Goal: Information Seeking & Learning: Learn about a topic

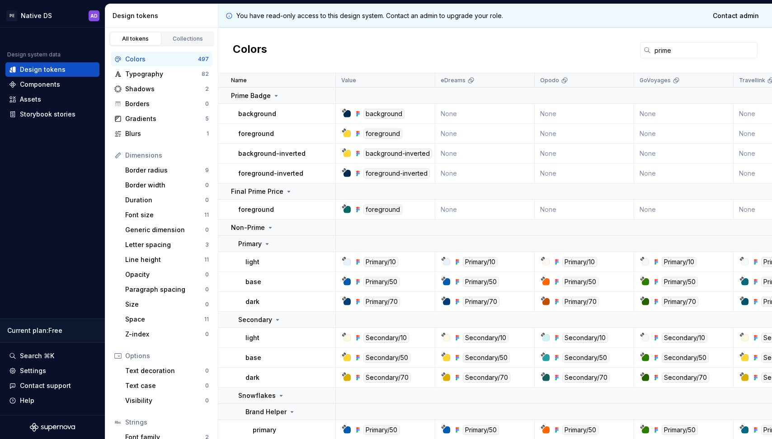
scroll to position [23, 0]
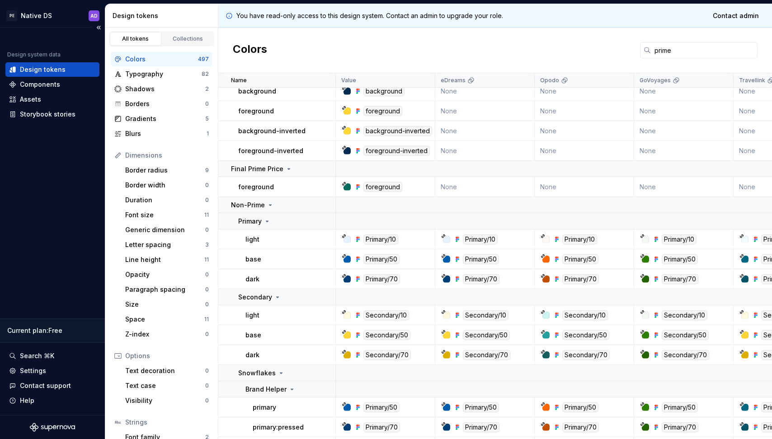
click at [23, 199] on div "Design system data Design tokens Components Assets Storybook stories Current pl…" at bounding box center [52, 222] width 105 height 388
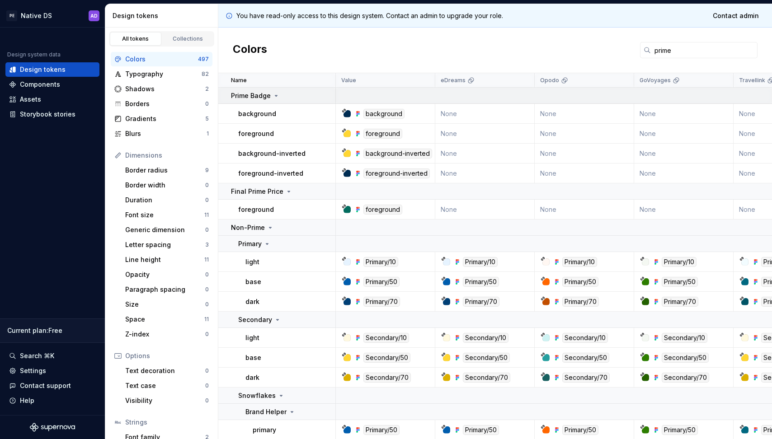
click at [275, 98] on icon at bounding box center [275, 95] width 7 height 7
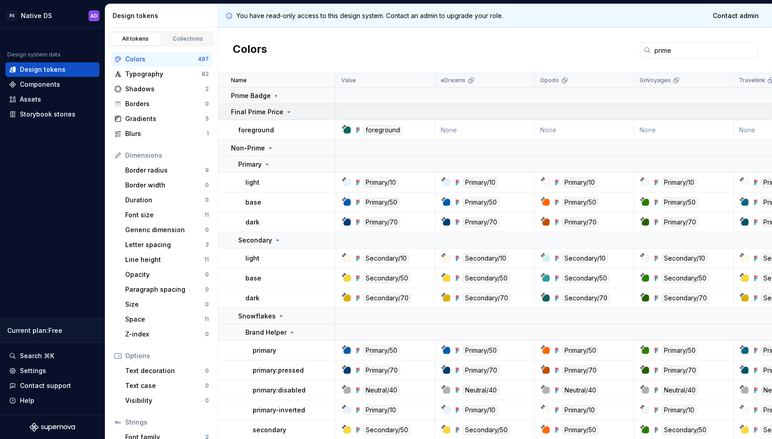
click at [285, 114] on icon at bounding box center [288, 111] width 7 height 7
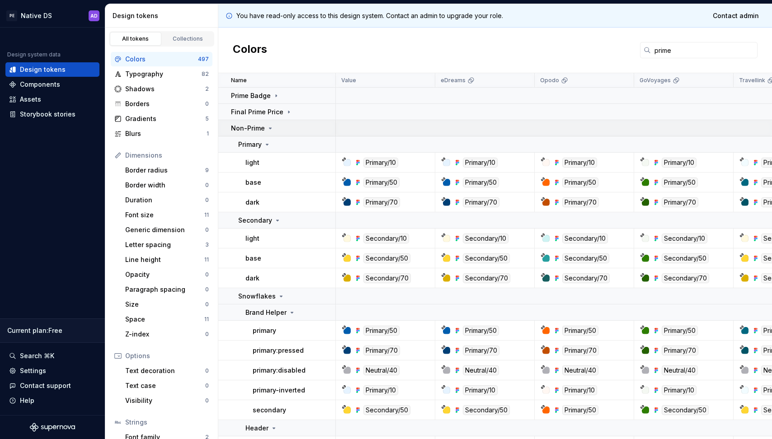
click at [270, 125] on icon at bounding box center [270, 128] width 7 height 7
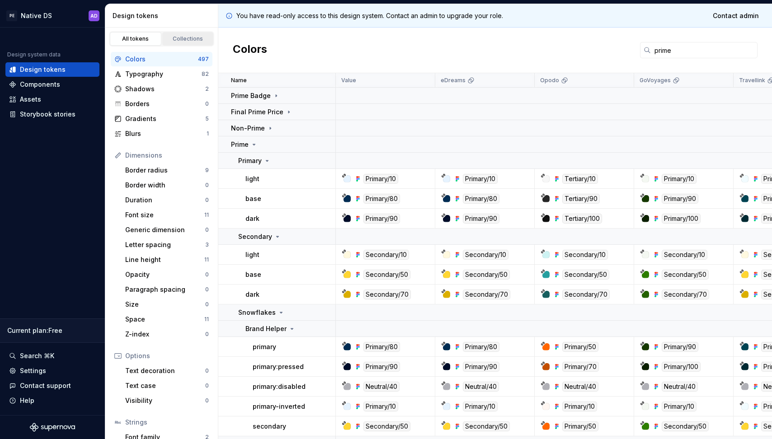
click at [191, 44] on link "Collections" at bounding box center [187, 39] width 51 height 14
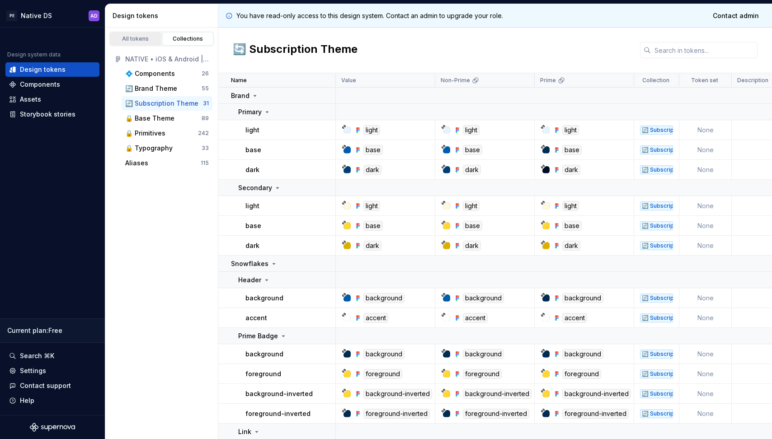
click at [148, 41] on div "All tokens" at bounding box center [135, 38] width 45 height 7
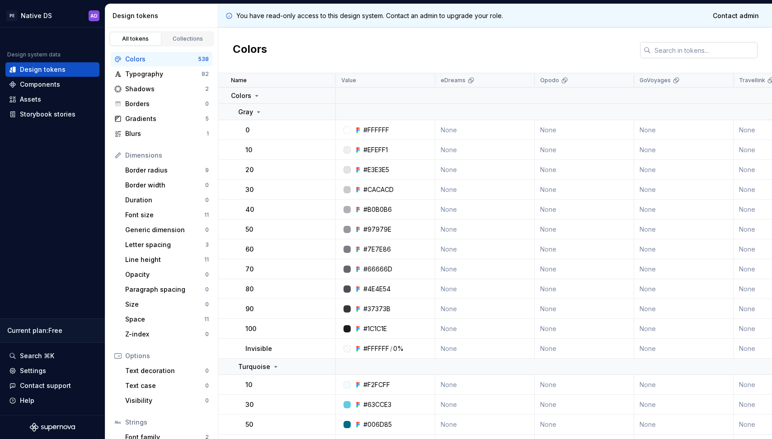
click at [679, 55] on input "text" at bounding box center [703, 50] width 107 height 16
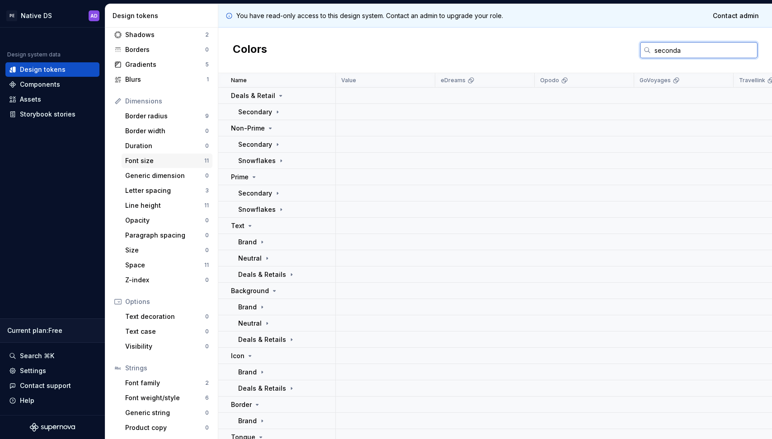
scroll to position [56, 0]
type input "seconda"
click at [157, 113] on div "Border radius" at bounding box center [165, 114] width 80 height 9
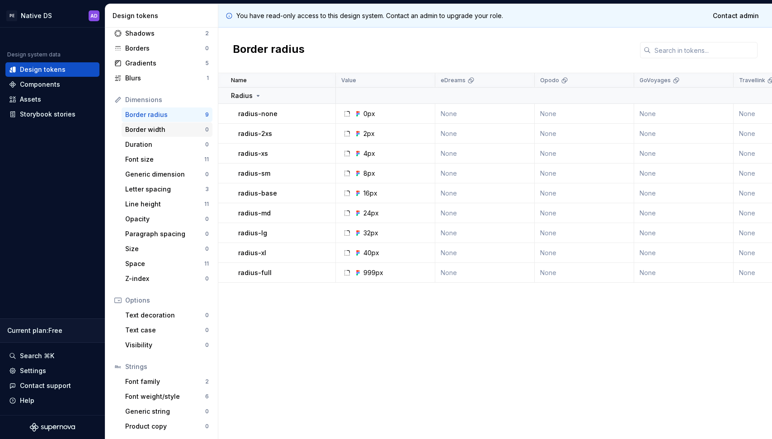
click at [155, 129] on div "Border width" at bounding box center [165, 129] width 80 height 9
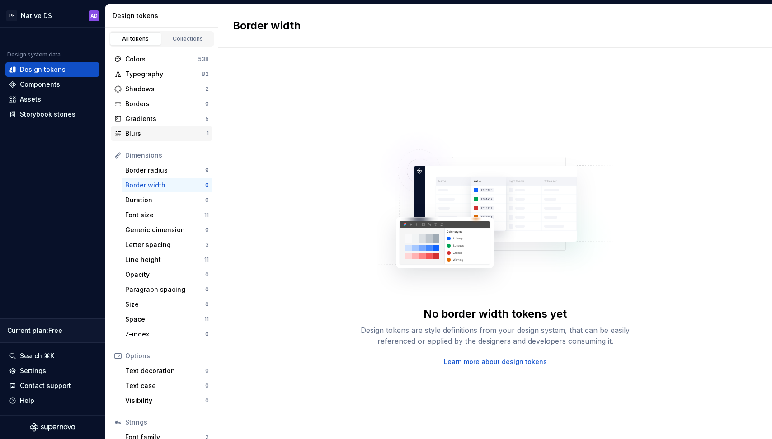
click at [148, 131] on div "Blurs" at bounding box center [165, 133] width 81 height 9
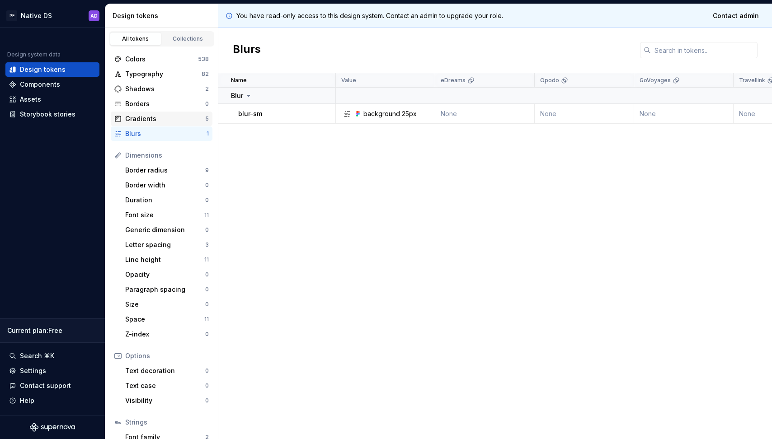
click at [149, 120] on div "Gradients" at bounding box center [165, 118] width 80 height 9
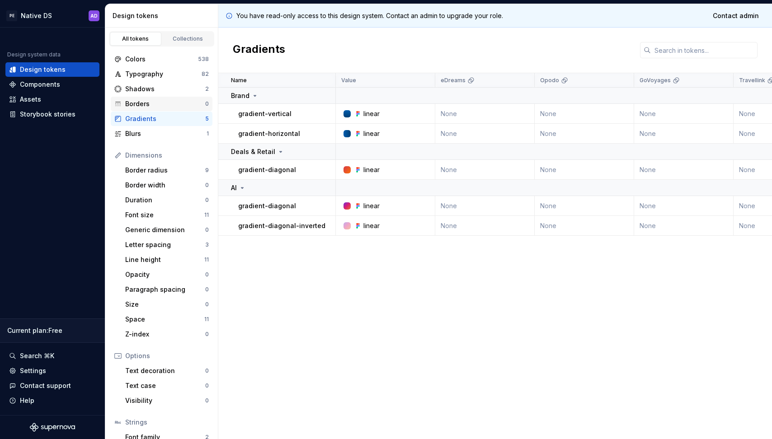
click at [150, 105] on div "Borders" at bounding box center [165, 103] width 80 height 9
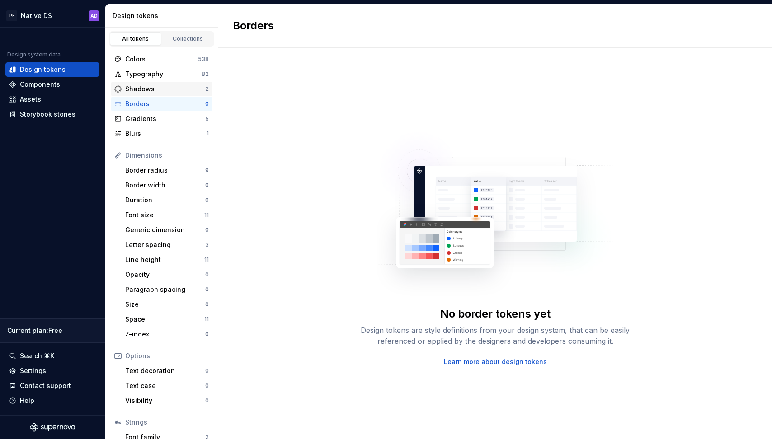
click at [154, 91] on div "Shadows" at bounding box center [165, 88] width 80 height 9
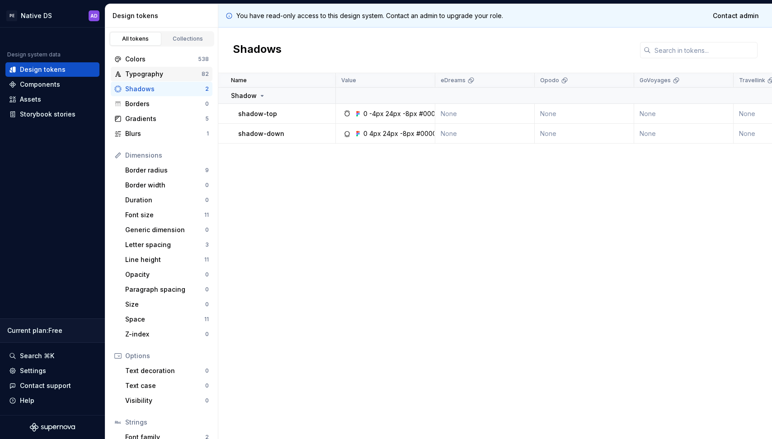
click at [154, 73] on div "Typography" at bounding box center [163, 74] width 76 height 9
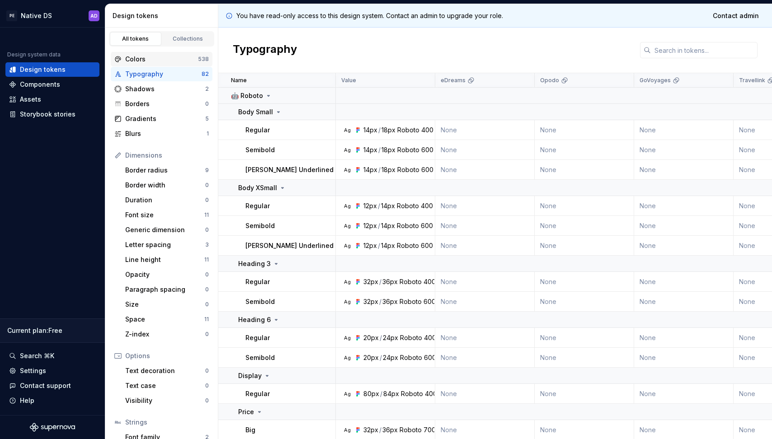
click at [154, 61] on div "Colors" at bounding box center [161, 59] width 73 height 9
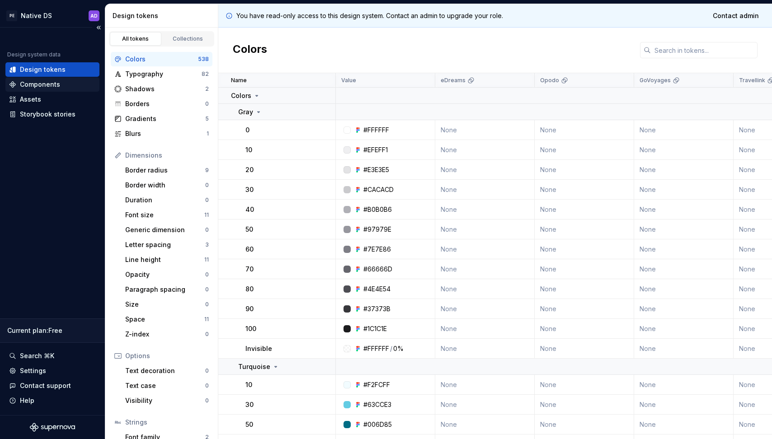
click at [41, 86] on div "Components" at bounding box center [40, 84] width 40 height 9
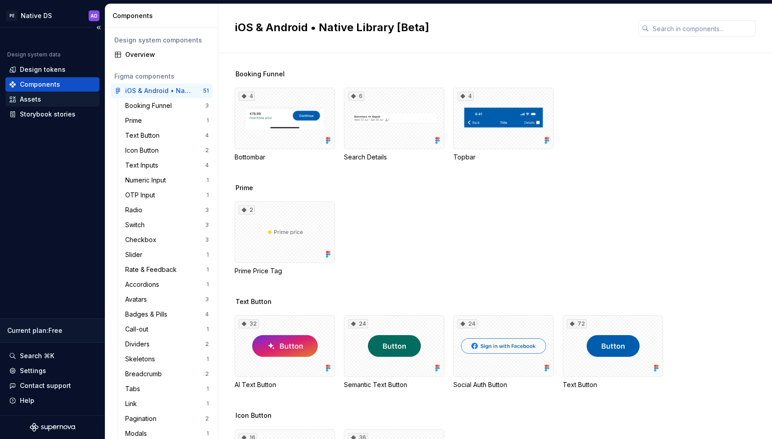
click at [39, 100] on div "Assets" at bounding box center [30, 99] width 21 height 9
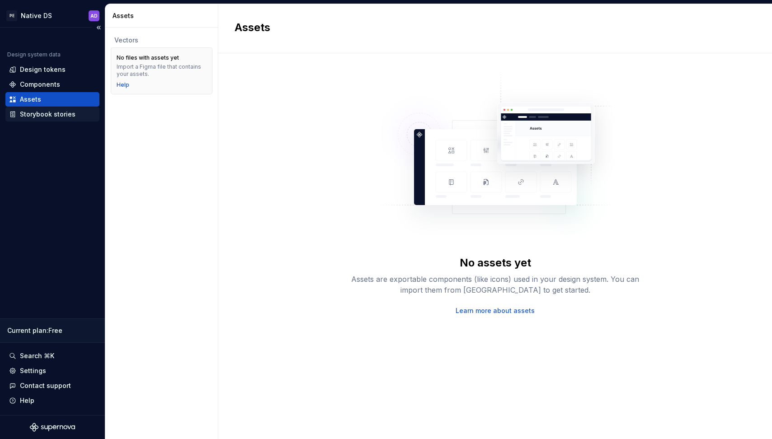
click at [41, 114] on div "Storybook stories" at bounding box center [48, 114] width 56 height 9
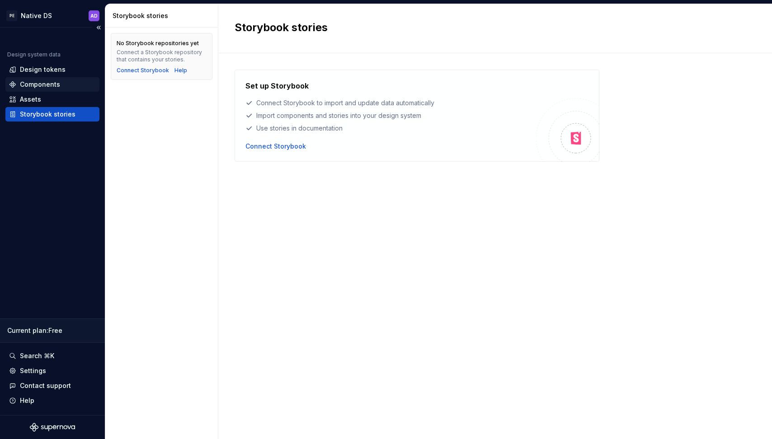
click at [48, 83] on div "Components" at bounding box center [40, 84] width 40 height 9
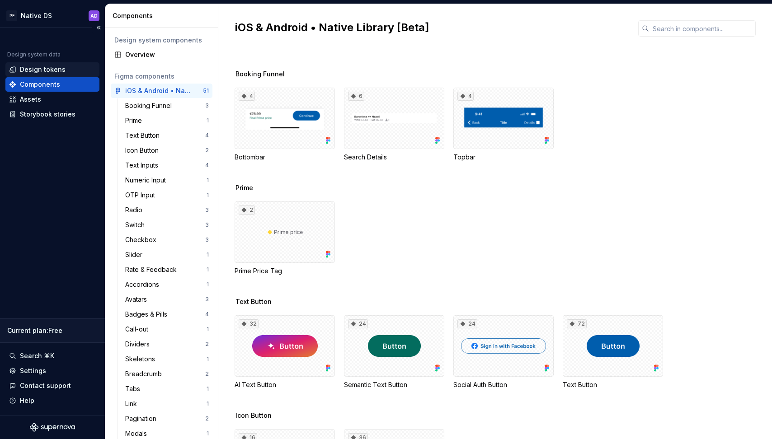
click at [50, 68] on div "Design tokens" at bounding box center [43, 69] width 46 height 9
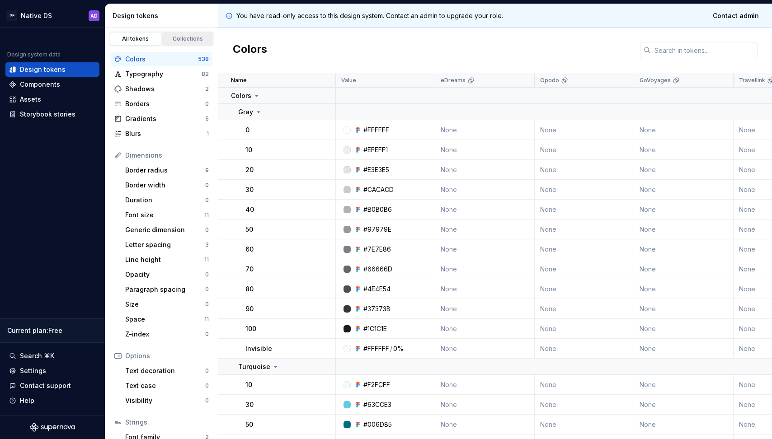
click at [192, 40] on div "Collections" at bounding box center [187, 38] width 45 height 7
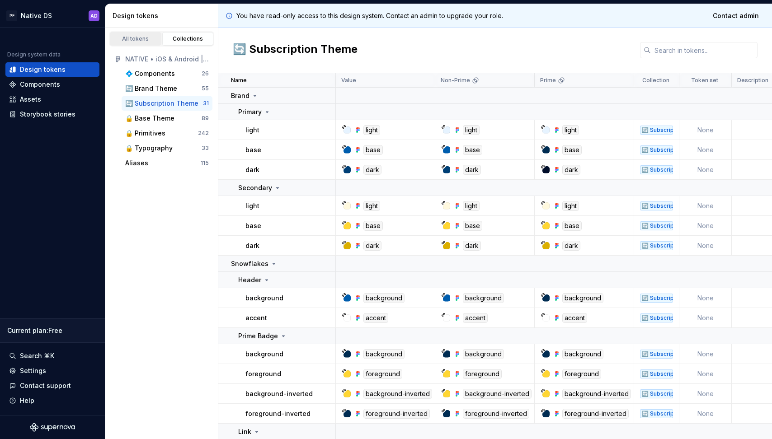
click at [139, 40] on div "All tokens" at bounding box center [135, 38] width 45 height 7
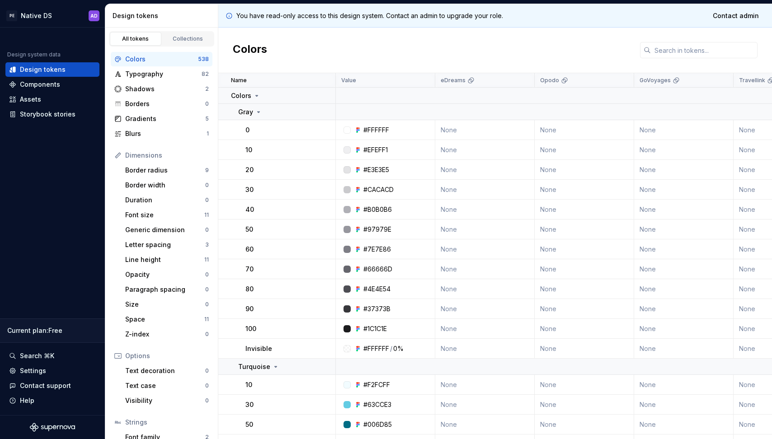
click at [157, 62] on div "Colors" at bounding box center [161, 59] width 73 height 9
click at [263, 112] on div "Gray" at bounding box center [286, 112] width 97 height 9
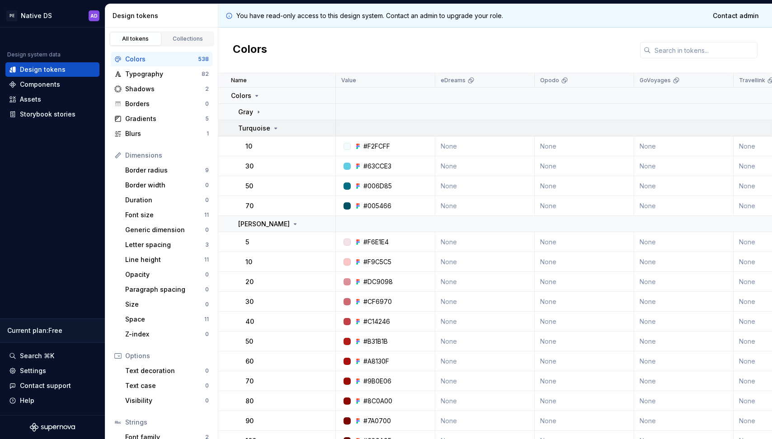
click at [275, 126] on icon at bounding box center [275, 128] width 7 height 7
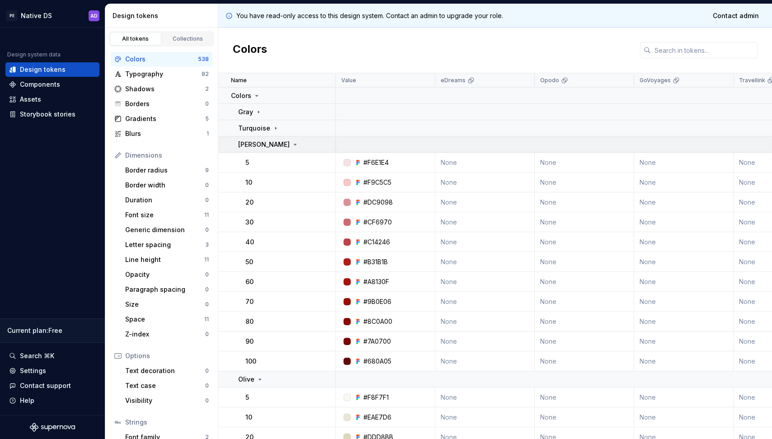
click at [291, 147] on icon at bounding box center [294, 144] width 7 height 7
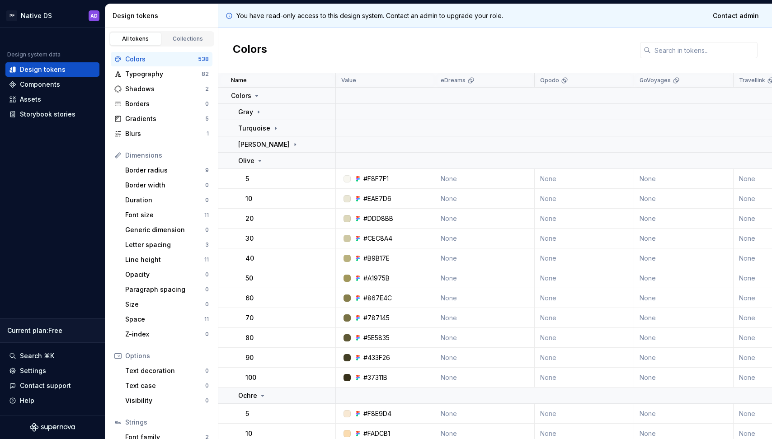
click at [669, 58] on div "Colors" at bounding box center [494, 51] width 553 height 46
click at [669, 54] on input "text" at bounding box center [703, 50] width 107 height 16
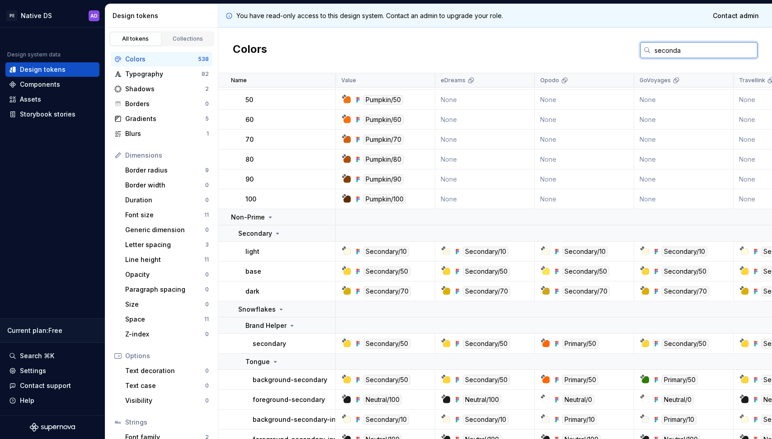
scroll to position [130, 11]
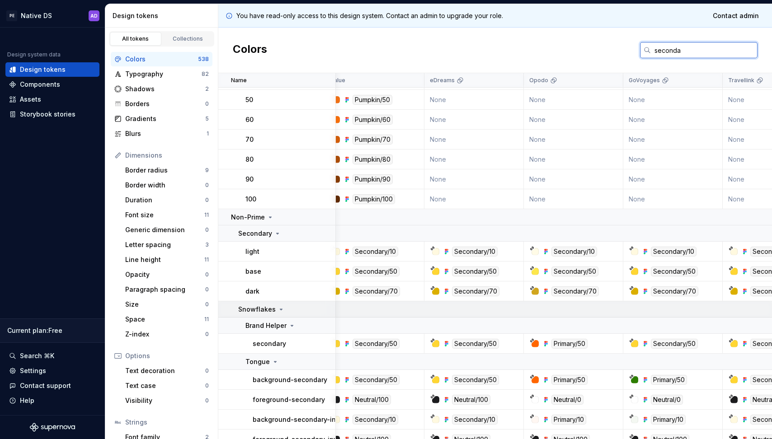
type input "seconda"
click at [278, 305] on div "Snowflakes" at bounding box center [261, 309] width 47 height 9
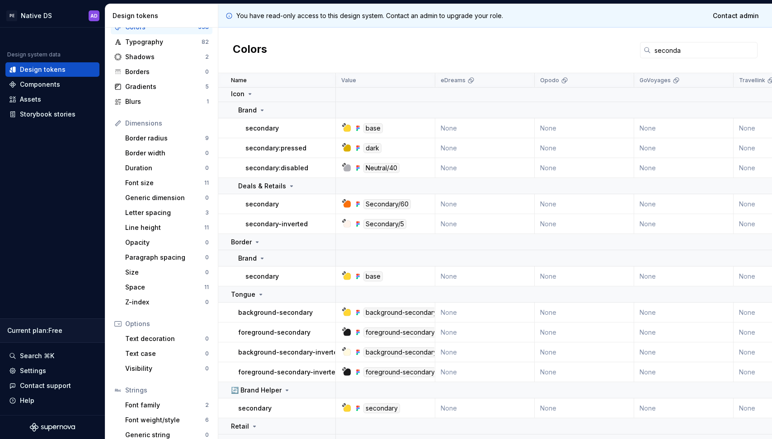
scroll to position [0, 0]
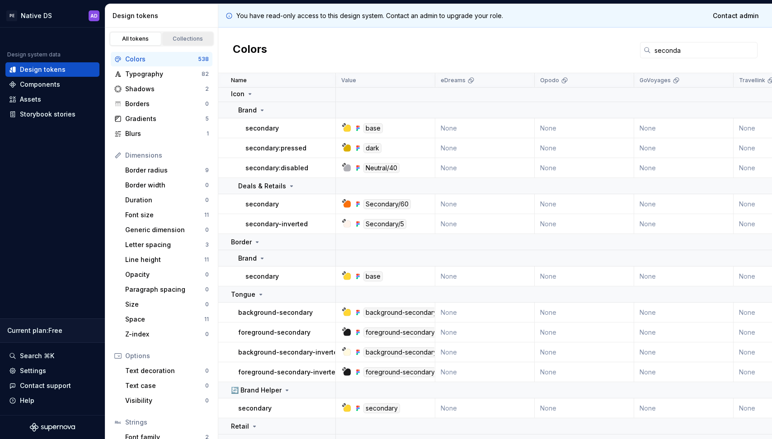
click at [182, 38] on div "Collections" at bounding box center [187, 38] width 45 height 7
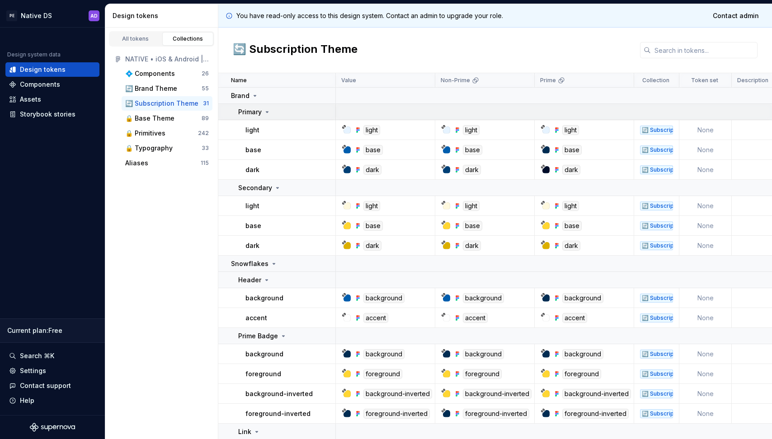
click at [265, 110] on icon at bounding box center [266, 111] width 7 height 7
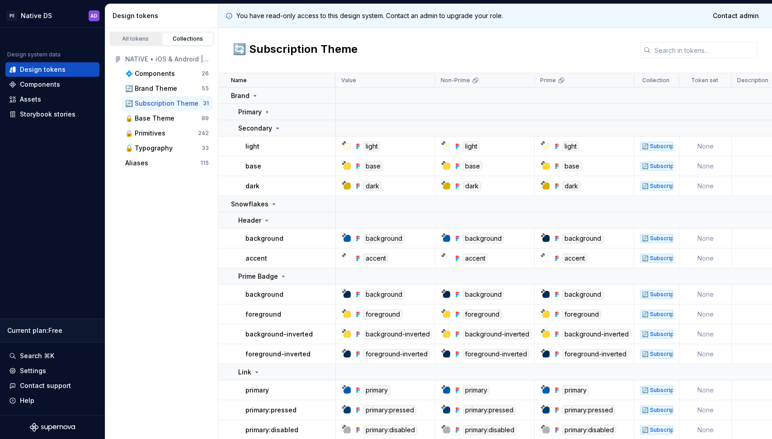
click at [138, 38] on div "All tokens" at bounding box center [135, 38] width 45 height 7
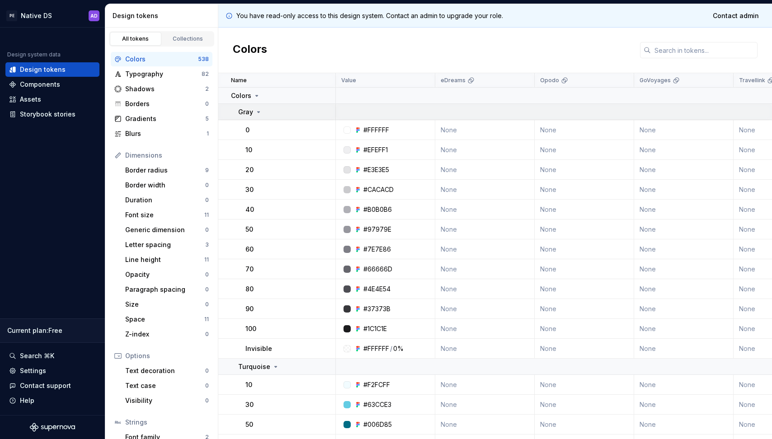
click at [255, 112] on icon at bounding box center [258, 111] width 7 height 7
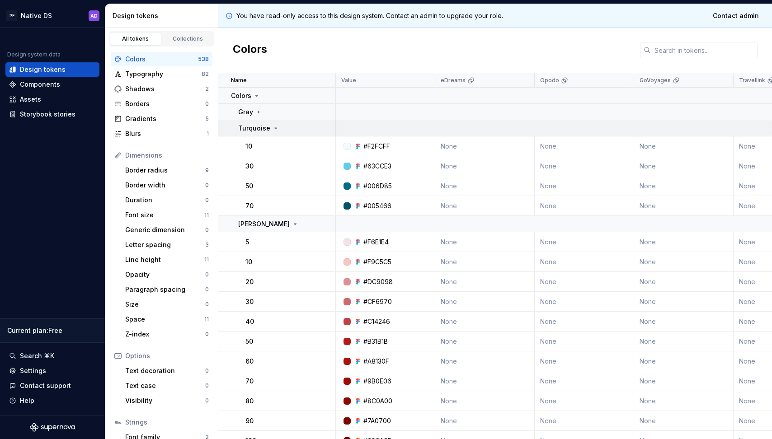
click at [274, 129] on icon at bounding box center [275, 128] width 7 height 7
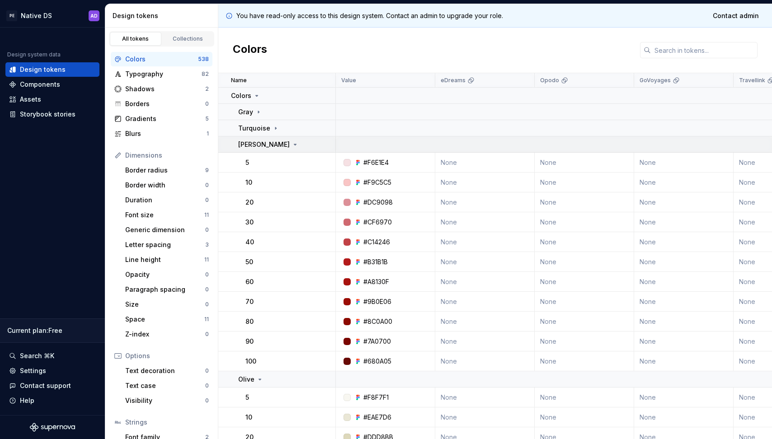
click at [291, 143] on icon at bounding box center [294, 144] width 7 height 7
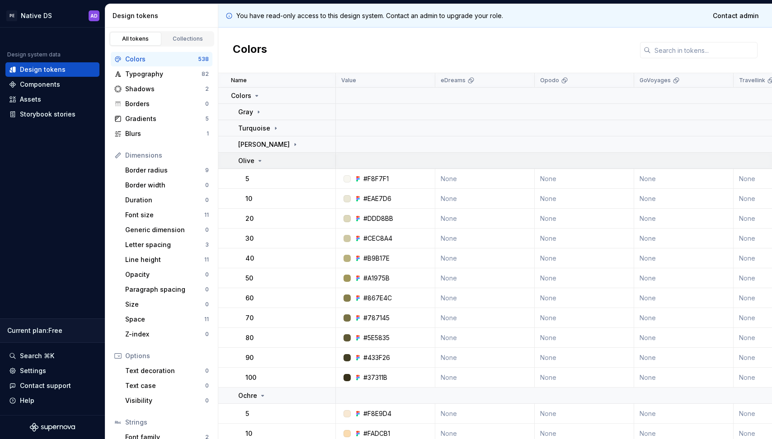
click at [258, 160] on icon at bounding box center [259, 160] width 7 height 7
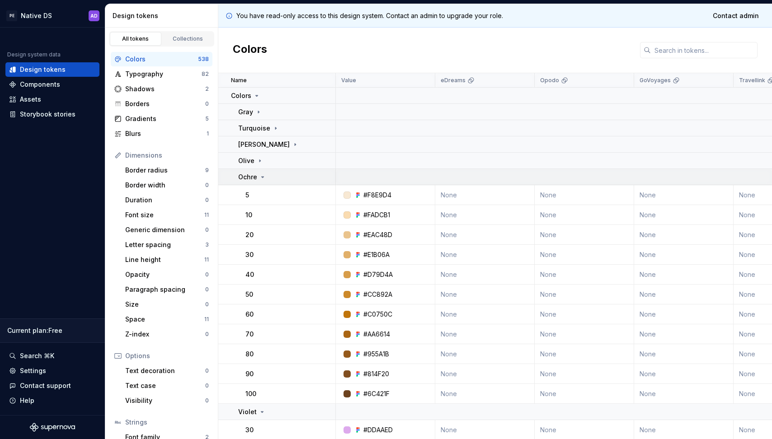
click at [261, 178] on icon at bounding box center [262, 176] width 7 height 7
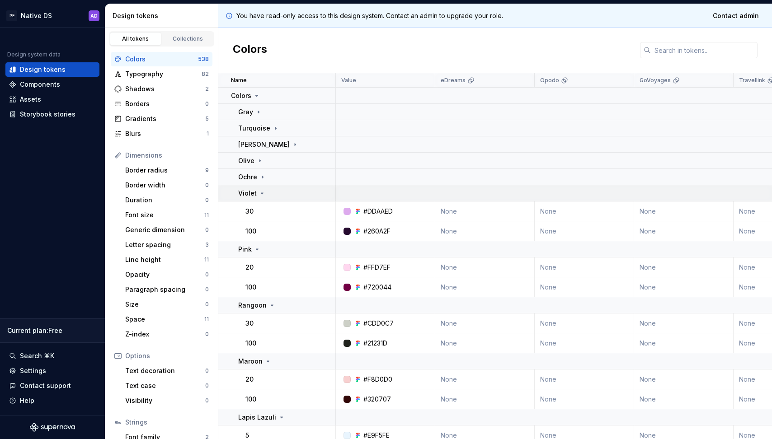
click at [262, 193] on icon at bounding box center [261, 193] width 7 height 7
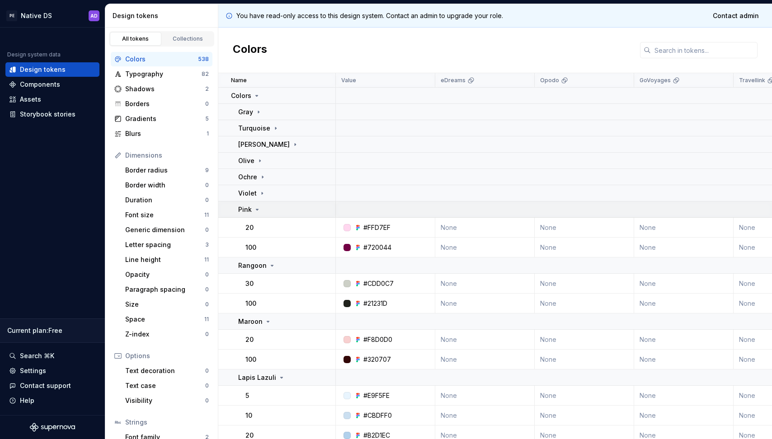
click at [262, 209] on div "Pink" at bounding box center [286, 209] width 97 height 9
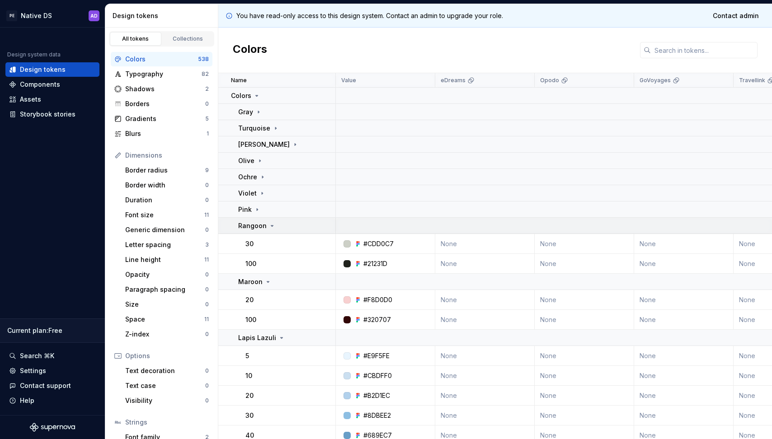
click at [268, 225] on icon at bounding box center [271, 225] width 7 height 7
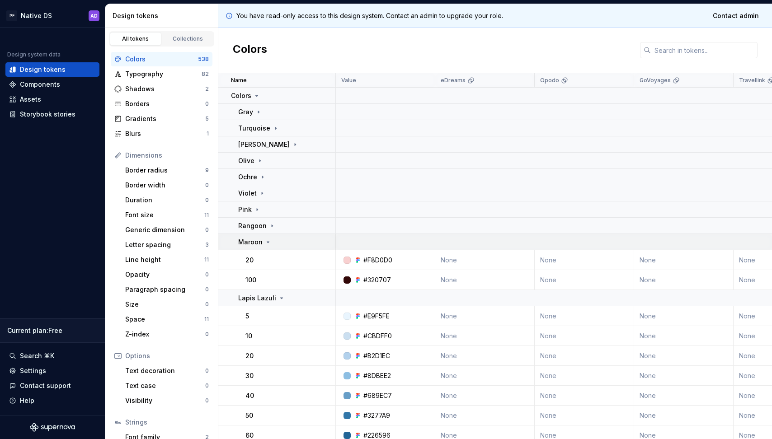
click at [268, 243] on icon at bounding box center [267, 242] width 7 height 7
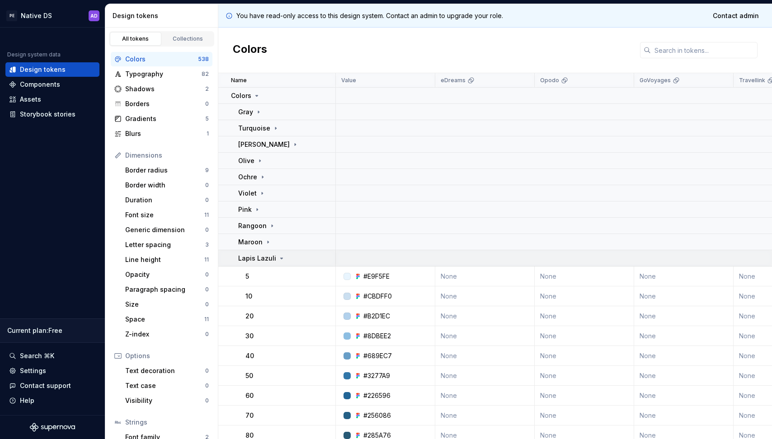
click at [278, 259] on icon at bounding box center [281, 258] width 7 height 7
click at [278, 253] on p "Persian Green" at bounding box center [260, 257] width 45 height 9
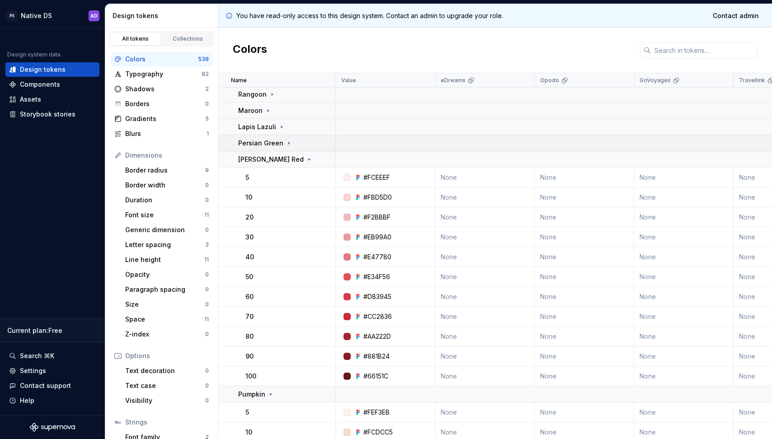
scroll to position [135, 0]
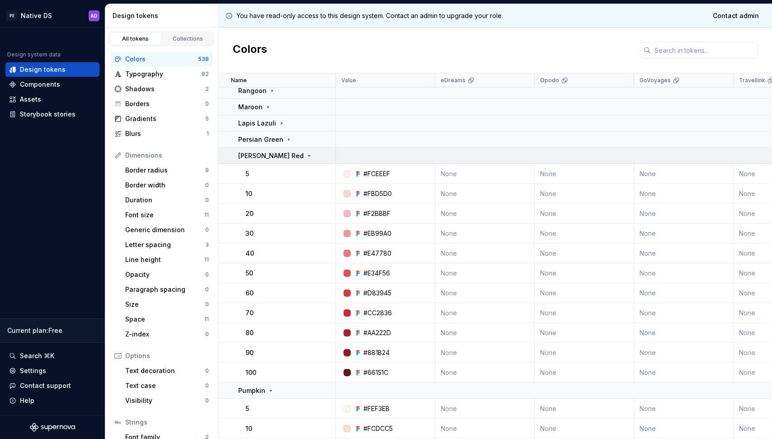
click at [305, 154] on icon at bounding box center [308, 155] width 7 height 7
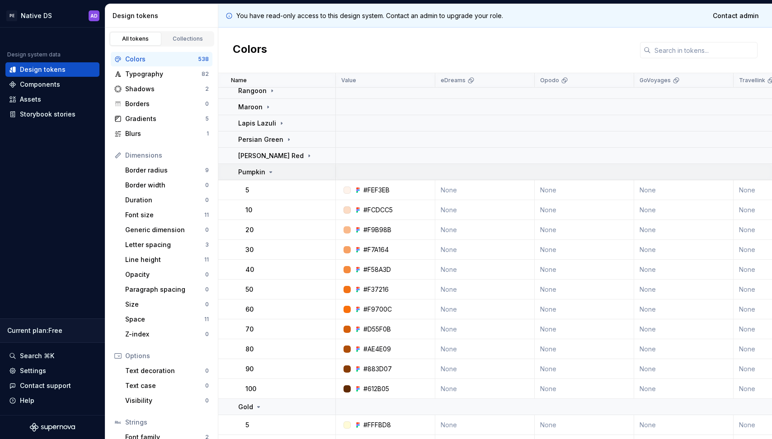
click at [272, 172] on icon at bounding box center [270, 171] width 7 height 7
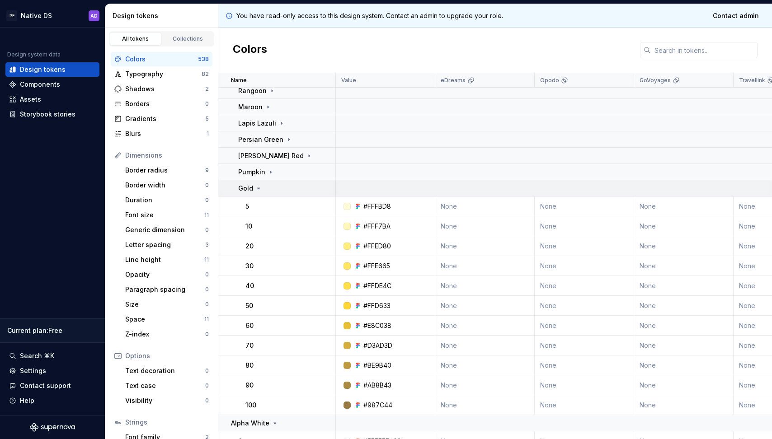
click at [265, 187] on div "Gold" at bounding box center [286, 188] width 97 height 9
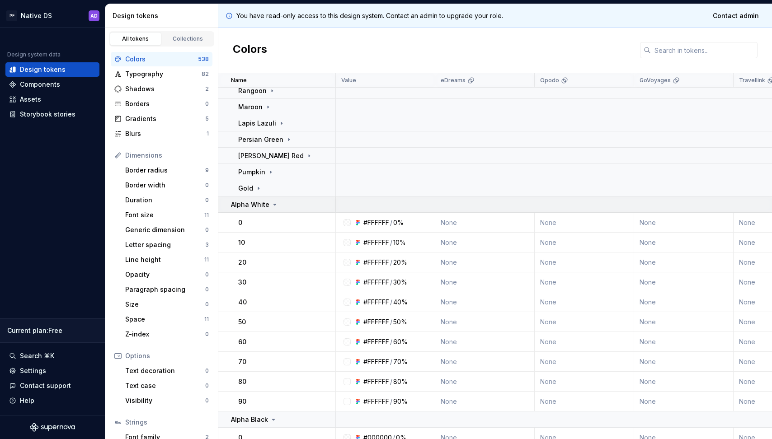
click at [265, 202] on p "Alpha White" at bounding box center [250, 204] width 38 height 9
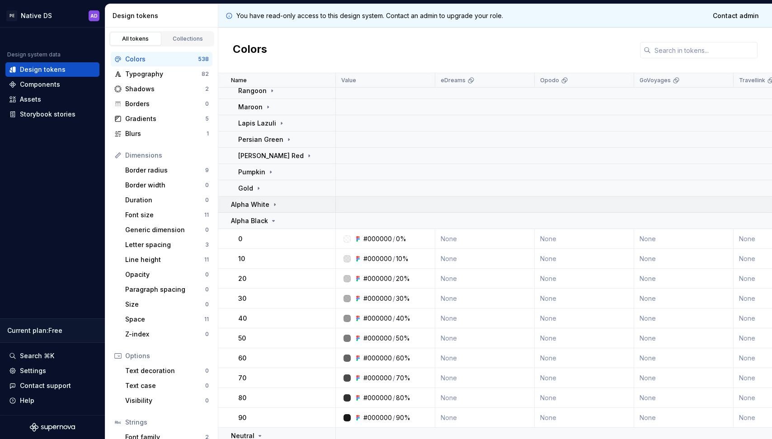
click at [265, 202] on p "Alpha White" at bounding box center [250, 204] width 38 height 9
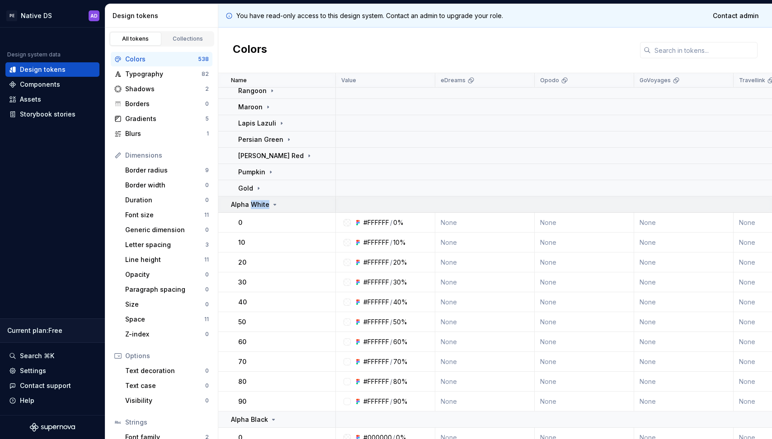
click at [265, 202] on p "Alpha White" at bounding box center [250, 204] width 38 height 9
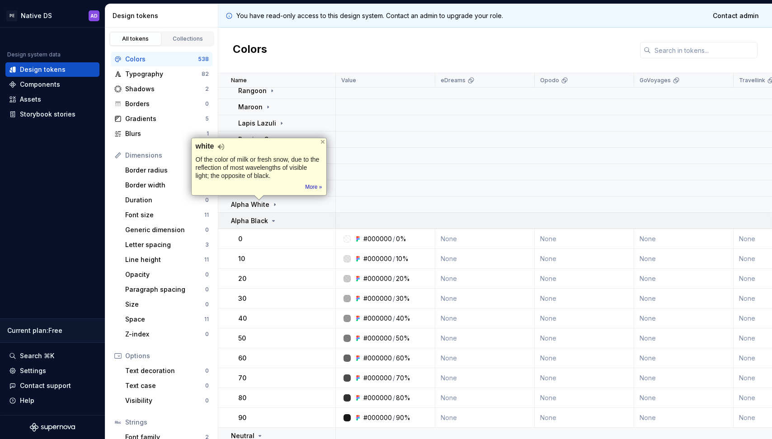
click at [266, 215] on td "Alpha Black" at bounding box center [276, 221] width 117 height 16
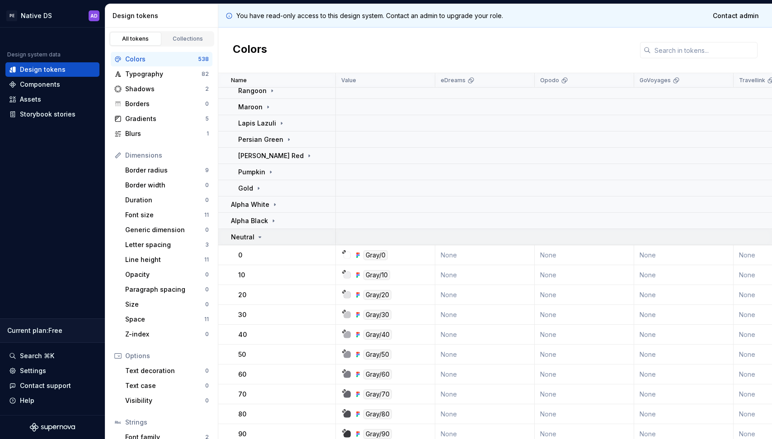
click at [261, 234] on icon at bounding box center [259, 237] width 7 height 7
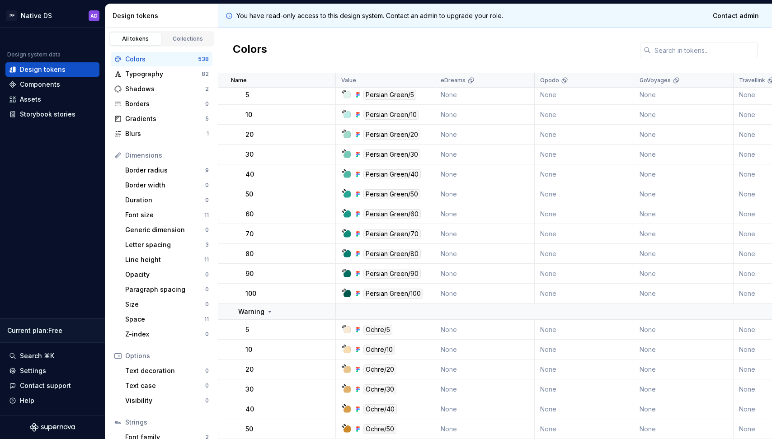
scroll to position [269, 0]
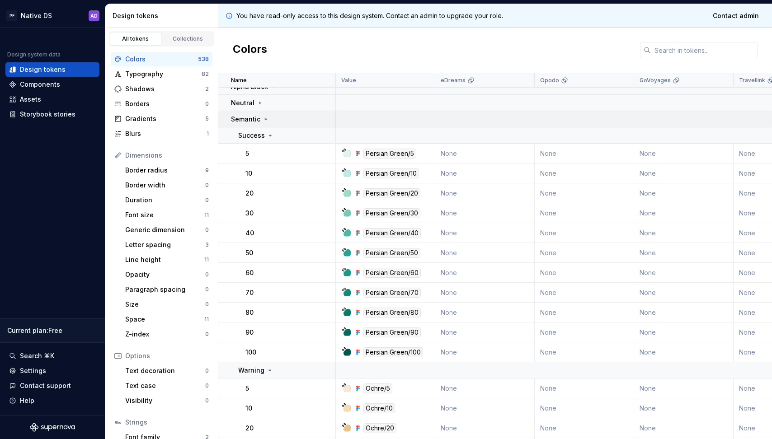
click at [265, 119] on icon at bounding box center [266, 119] width 2 height 1
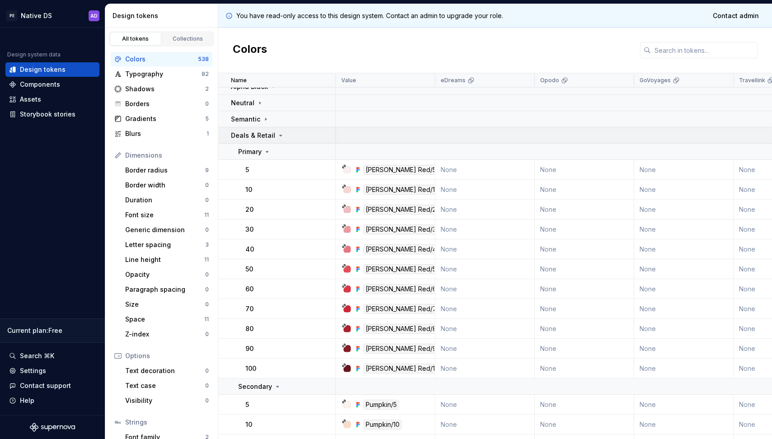
click at [277, 135] on icon at bounding box center [280, 135] width 7 height 7
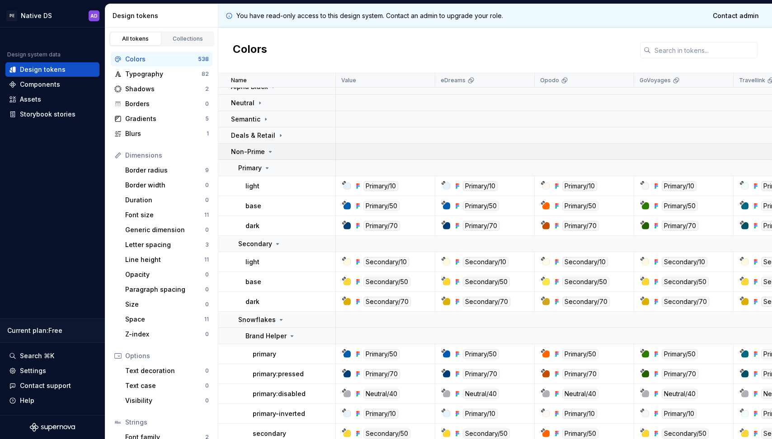
click at [262, 152] on p "Non-Prime" at bounding box center [248, 151] width 34 height 9
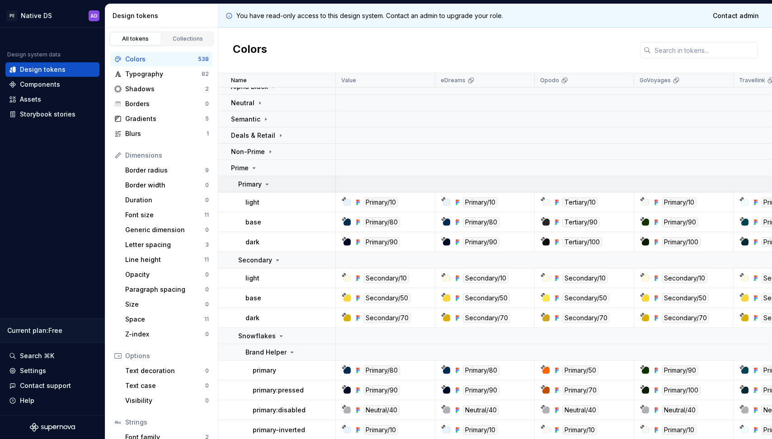
click at [264, 188] on div "Primary" at bounding box center [254, 184] width 33 height 9
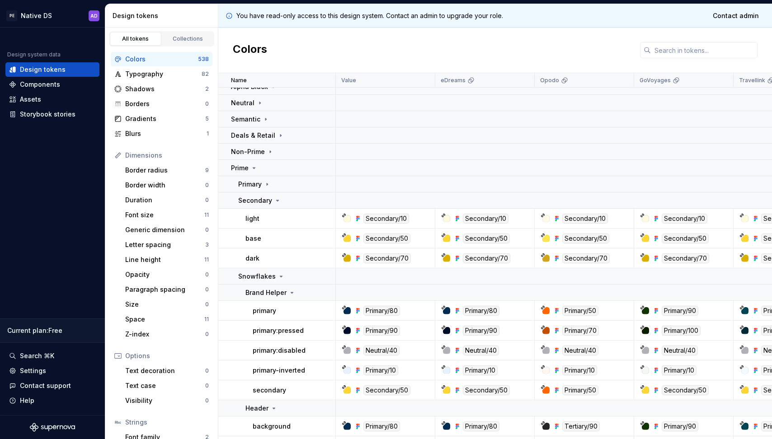
click at [377, 220] on div "Secondary/10" at bounding box center [386, 219] width 46 height 10
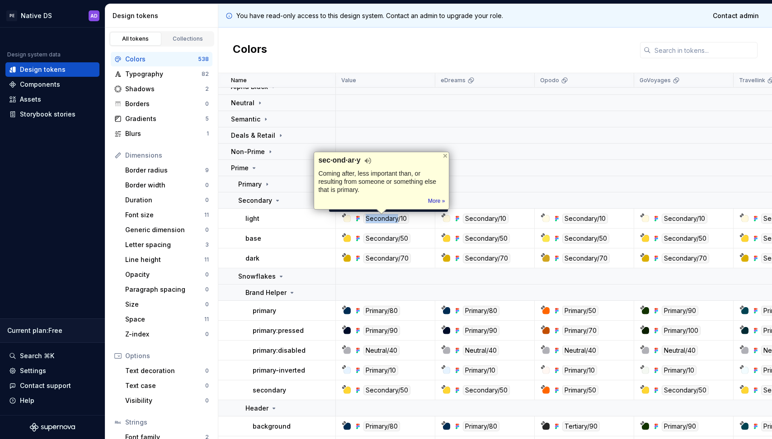
click at [396, 215] on div "Secondary/10" at bounding box center [386, 219] width 46 height 10
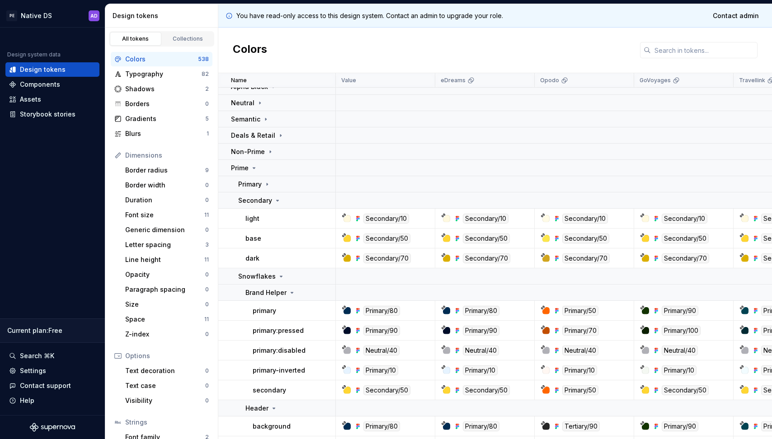
click at [344, 215] on icon at bounding box center [343, 215] width 5 height 5
click at [191, 42] on link "Collections" at bounding box center [187, 39] width 51 height 14
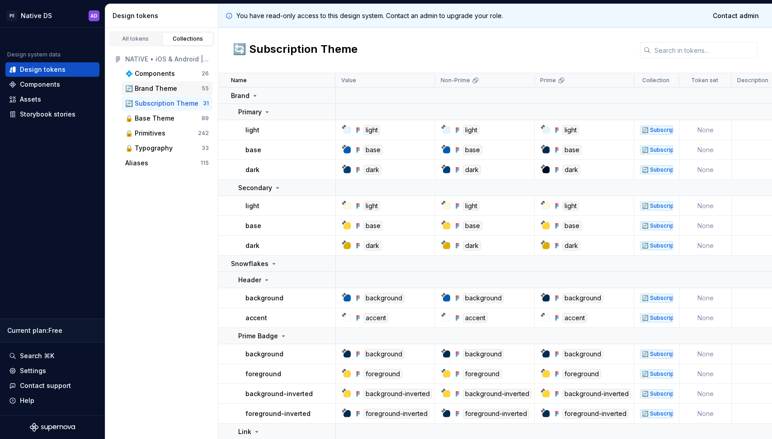
click at [154, 88] on div "🔄 Brand Theme" at bounding box center [151, 88] width 52 height 9
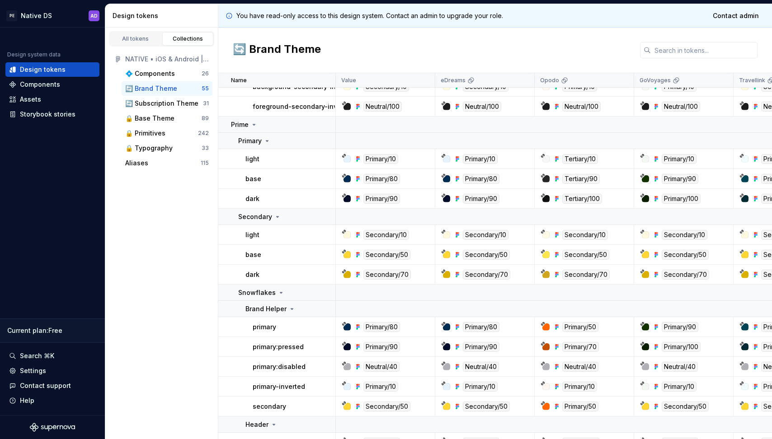
scroll to position [663, 0]
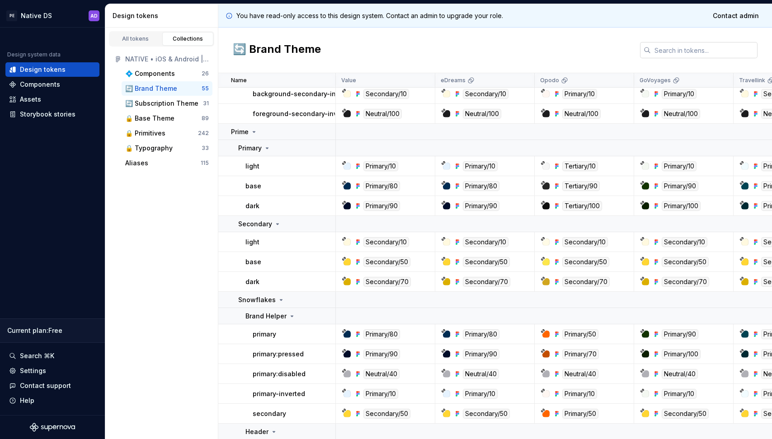
click at [676, 51] on input "text" at bounding box center [703, 50] width 107 height 16
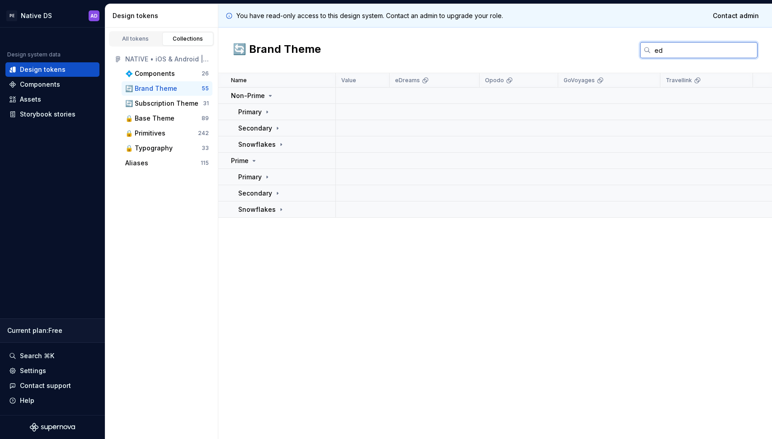
scroll to position [0, 0]
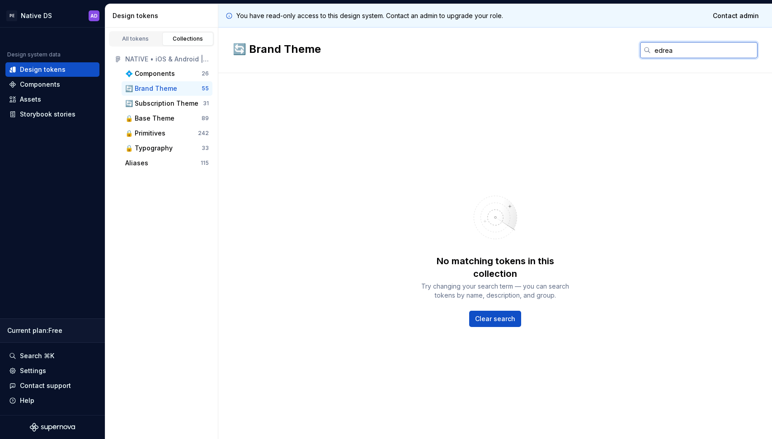
type input "edream"
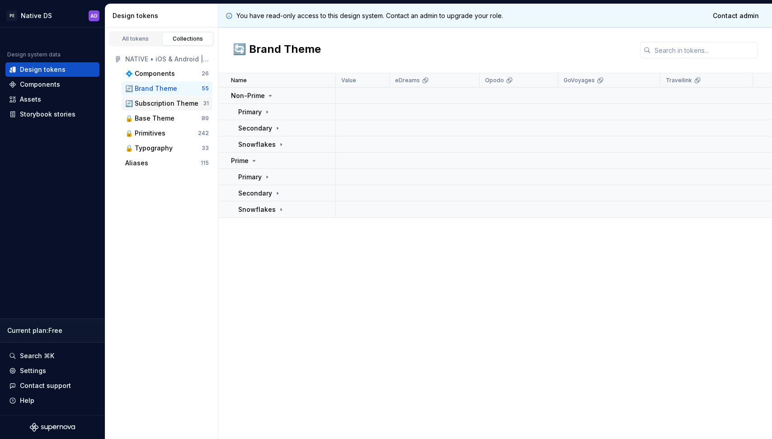
click at [170, 99] on div "🔄 Subscription Theme" at bounding box center [161, 103] width 73 height 9
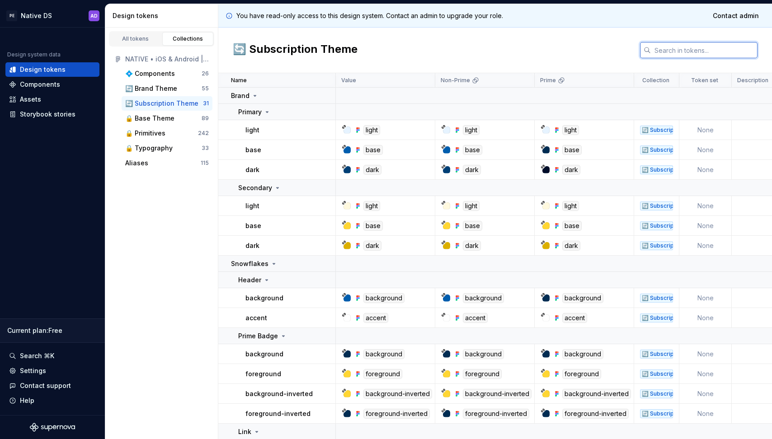
click at [709, 53] on input "text" at bounding box center [703, 50] width 107 height 16
paste input "edream"
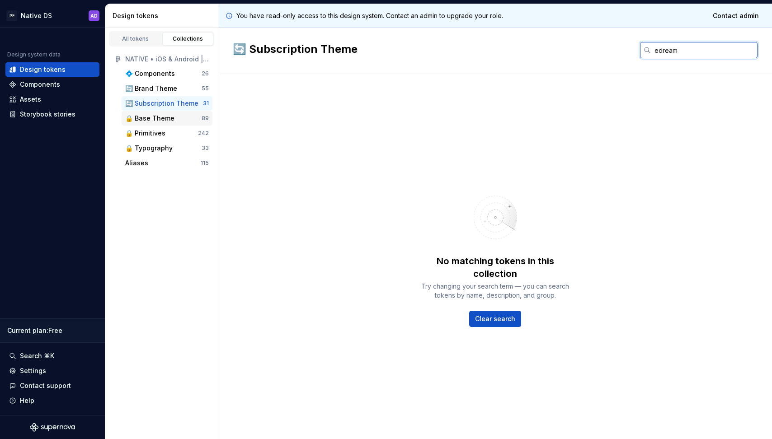
type input "edream"
click at [145, 113] on div "🔒 Base Theme 89" at bounding box center [167, 118] width 91 height 14
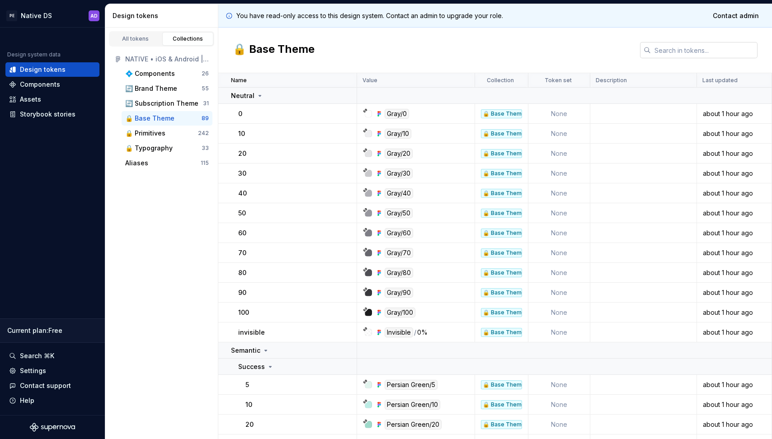
click at [668, 48] on input "text" at bounding box center [703, 50] width 107 height 16
paste input "edream"
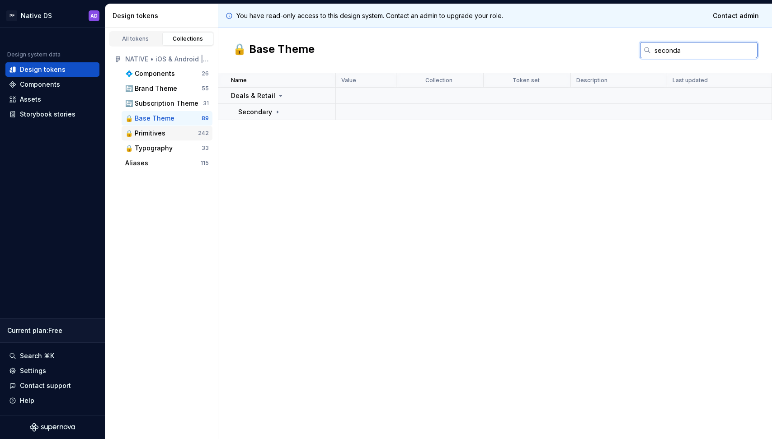
type input "seconda"
click at [159, 138] on div "🔒 Primitives 242" at bounding box center [167, 133] width 91 height 14
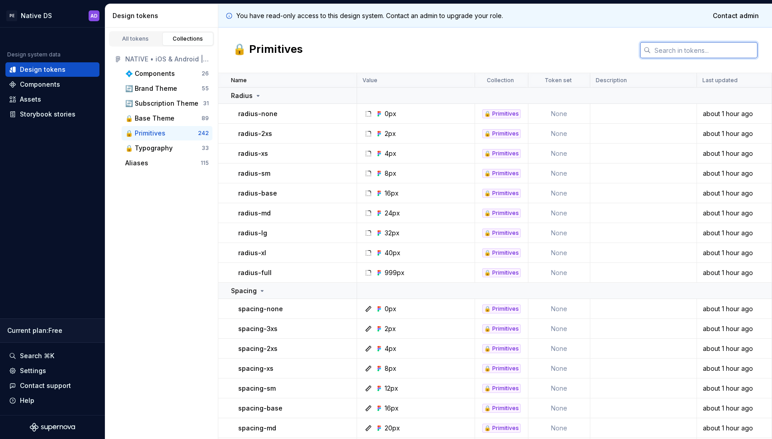
click at [703, 48] on input "text" at bounding box center [703, 50] width 107 height 16
paste input "edream"
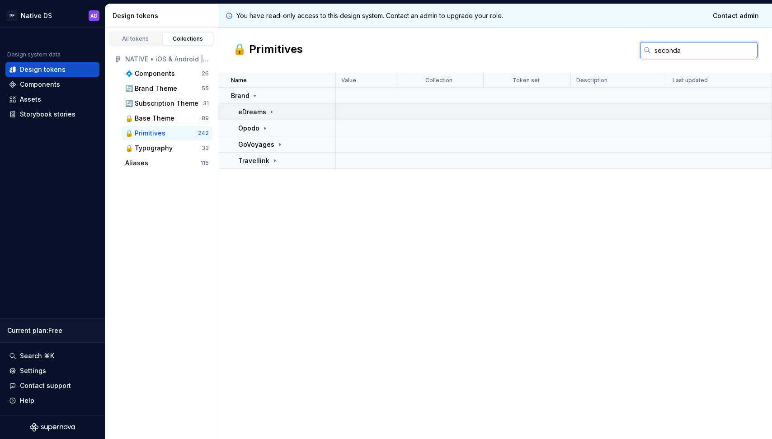
type input "seconda"
click at [258, 111] on p "eDreams" at bounding box center [252, 112] width 28 height 9
click at [71, 159] on div "Design system data Design tokens Components Assets Storybook stories Current pl…" at bounding box center [52, 222] width 105 height 388
click at [266, 145] on icon at bounding box center [264, 144] width 7 height 7
click at [280, 164] on div "Secondary" at bounding box center [266, 160] width 43 height 9
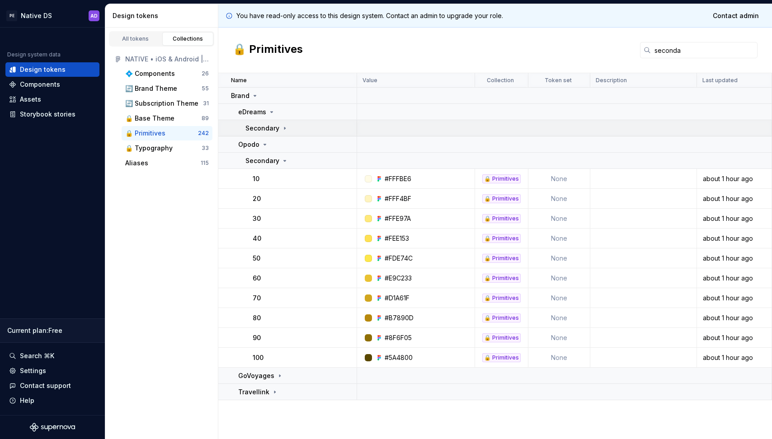
click at [279, 127] on div "Secondary" at bounding box center [266, 128] width 43 height 9
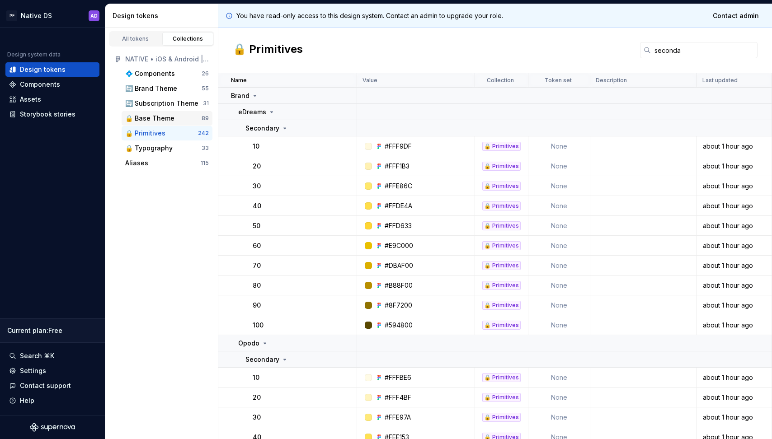
click at [161, 119] on div "🔒 Base Theme" at bounding box center [149, 118] width 49 height 9
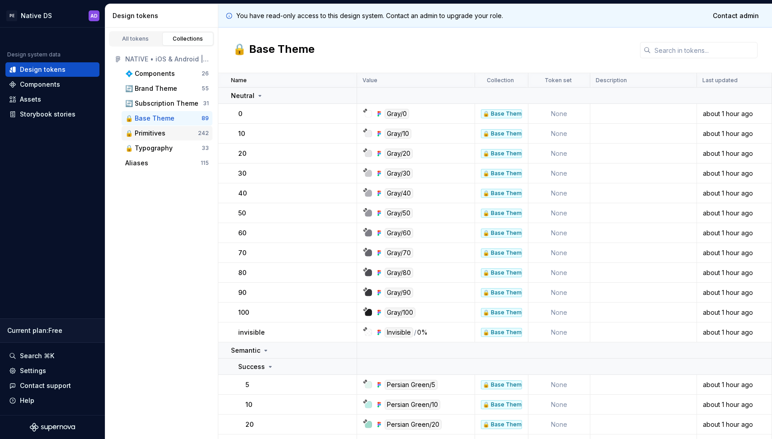
click at [158, 132] on div "🔒 Primitives" at bounding box center [145, 133] width 40 height 9
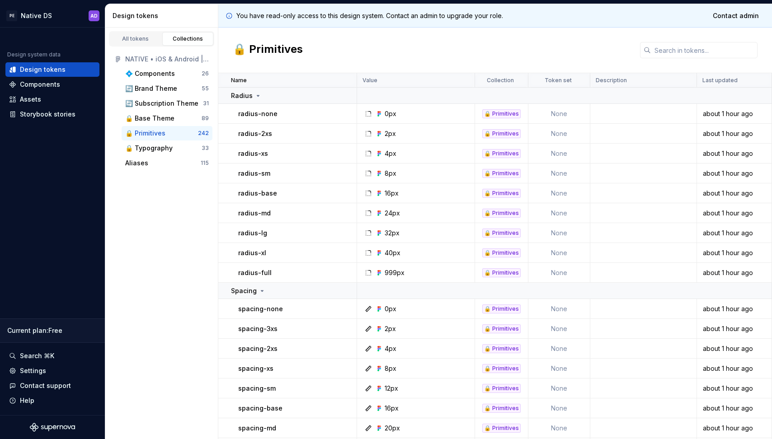
click at [158, 140] on div "🔒 Primitives 242" at bounding box center [167, 133] width 91 height 14
click at [158, 147] on div "🔒 Typography" at bounding box center [148, 148] width 47 height 9
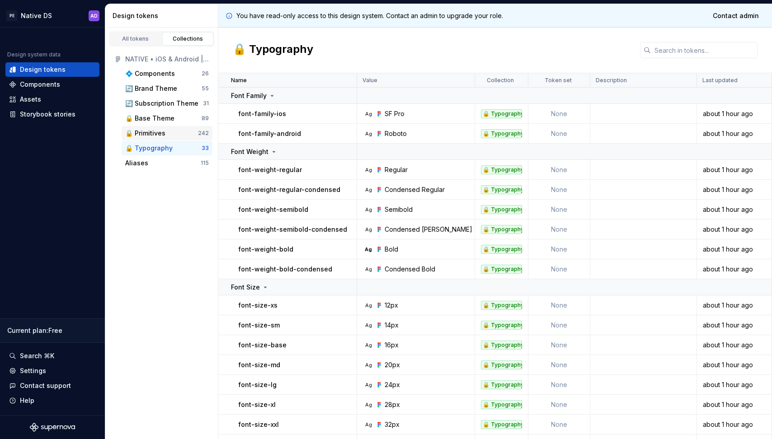
click at [158, 131] on div "🔒 Primitives" at bounding box center [145, 133] width 40 height 9
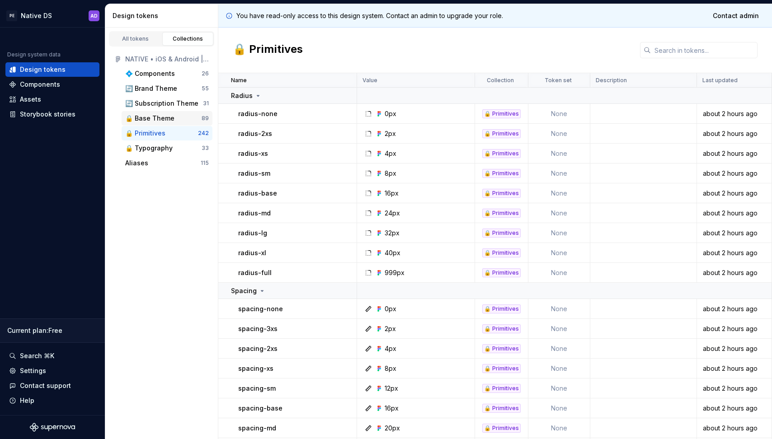
click at [150, 121] on div "🔒 Base Theme" at bounding box center [149, 118] width 49 height 9
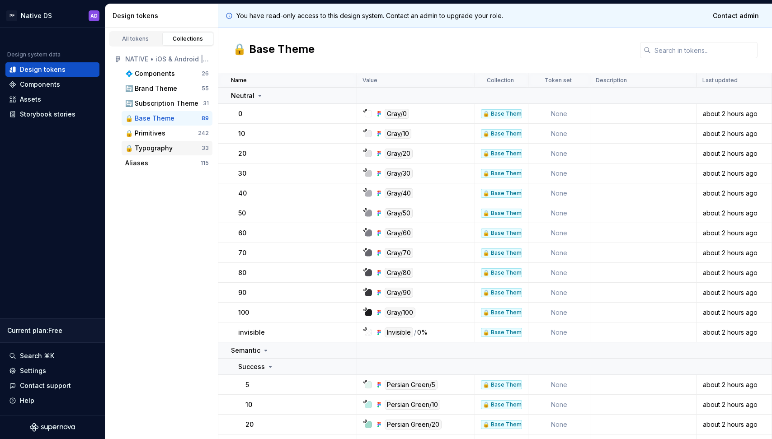
click at [152, 150] on div "🔒 Typography" at bounding box center [148, 148] width 47 height 9
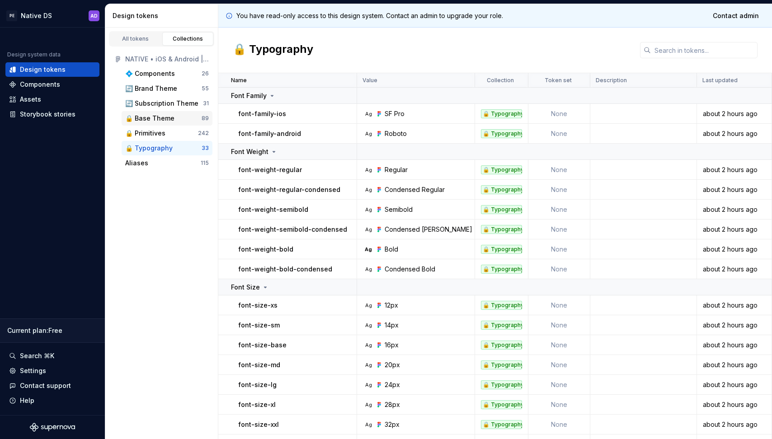
click at [153, 124] on div "🔒 Base Theme 89" at bounding box center [167, 118] width 91 height 14
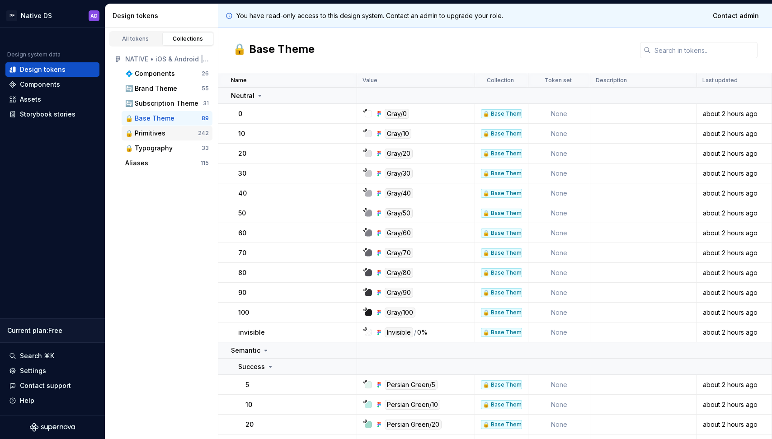
click at [162, 135] on div "🔒 Primitives" at bounding box center [145, 133] width 40 height 9
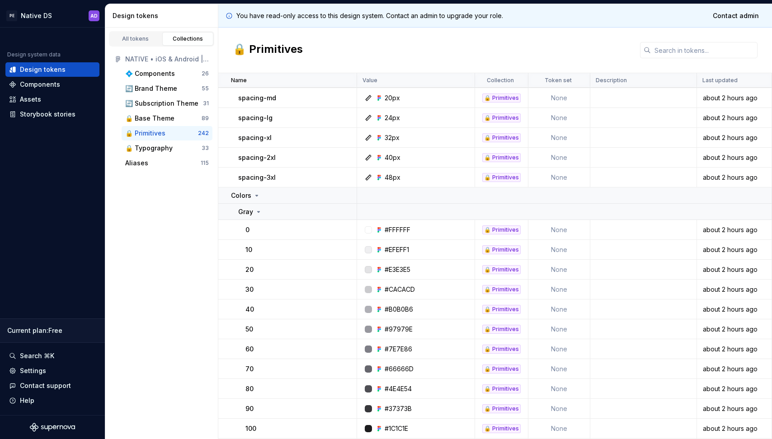
scroll to position [317, 0]
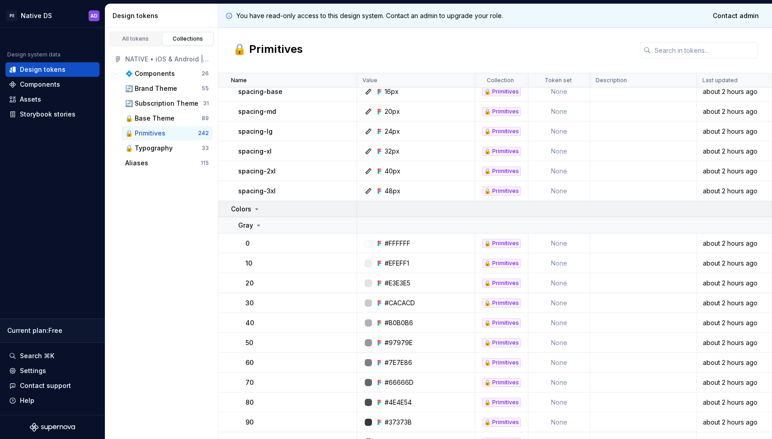
click at [253, 206] on icon at bounding box center [256, 209] width 7 height 7
